Goal: Navigation & Orientation: Go to known website

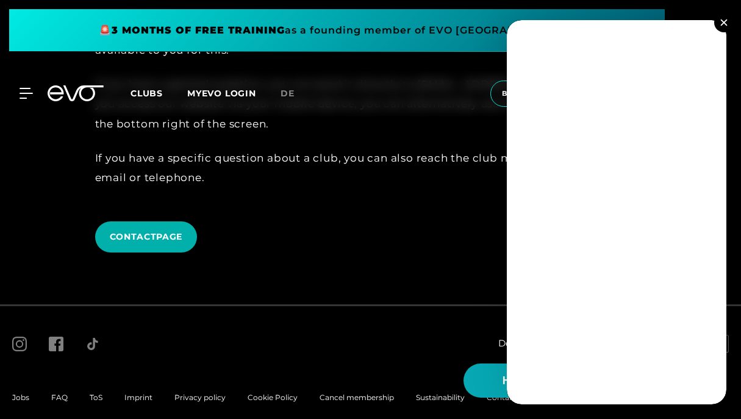
scroll to position [3379, 0]
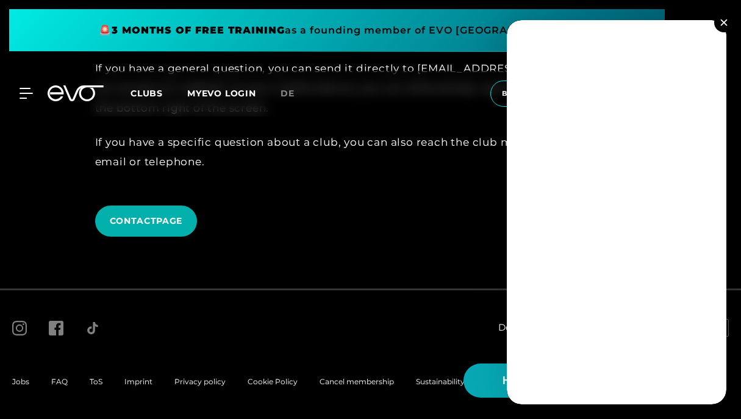
click at [725, 21] on img at bounding box center [723, 22] width 7 height 7
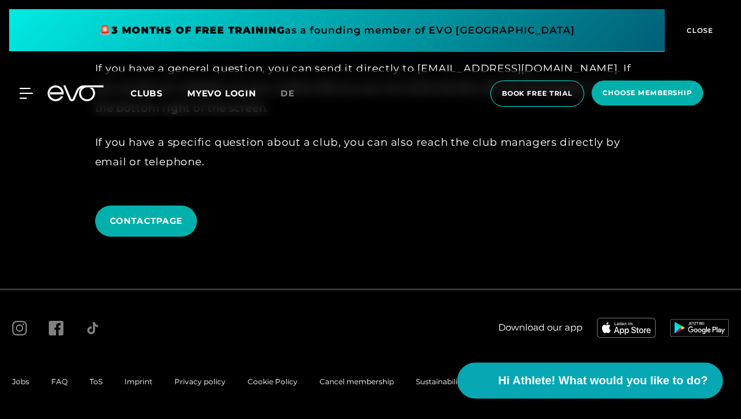
click at [519, 377] on span "Hi Athlete! What would you like to do?" at bounding box center [602, 380] width 210 height 17
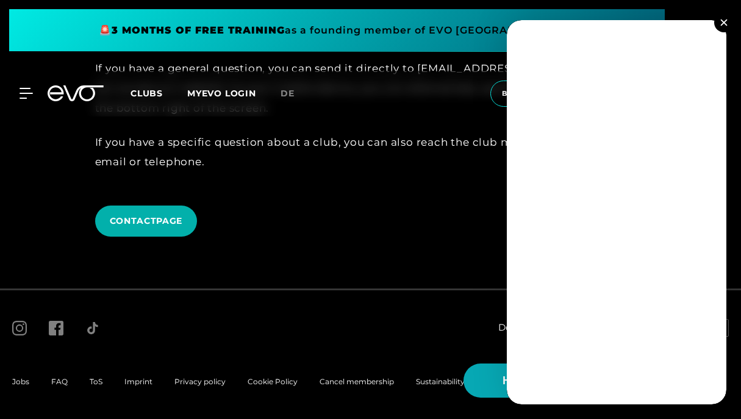
click at [727, 22] on img at bounding box center [723, 22] width 7 height 7
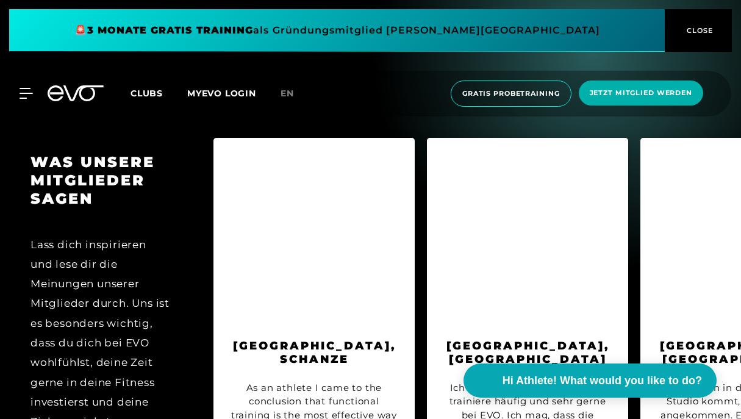
scroll to position [6202, 0]
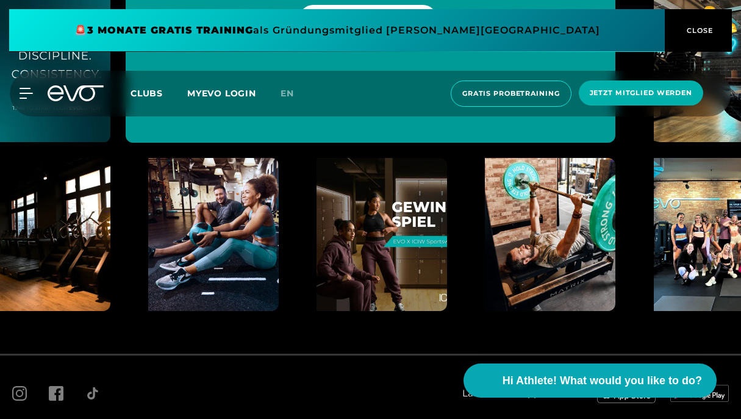
scroll to position [6813, 0]
